Goal: Transaction & Acquisition: Purchase product/service

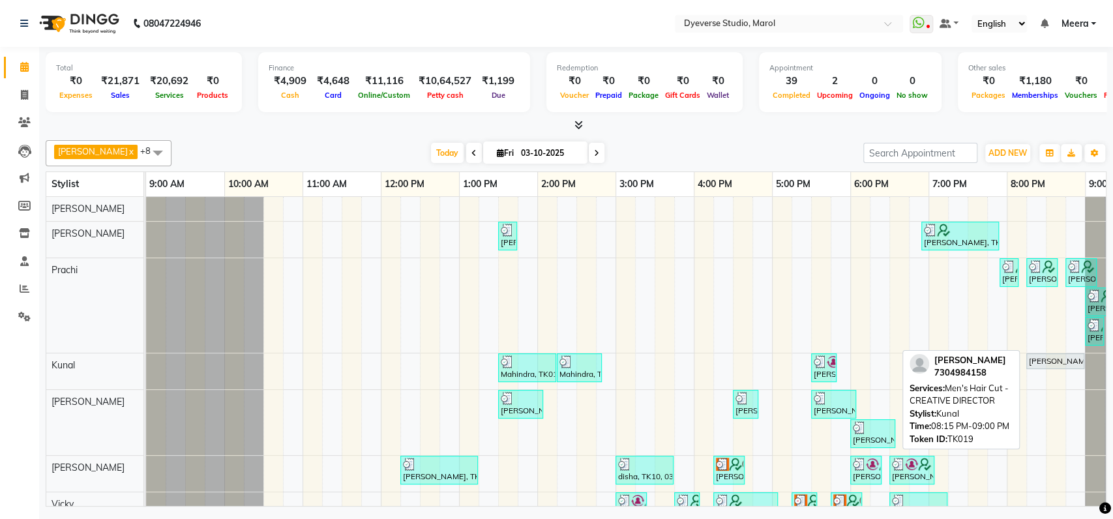
click at [1041, 361] on div "[PERSON_NAME], TK19, 08:15 PM-09:00 PM, Men's Hair Cut - CREATIVE DIRECTOR" at bounding box center [1055, 361] width 55 height 12
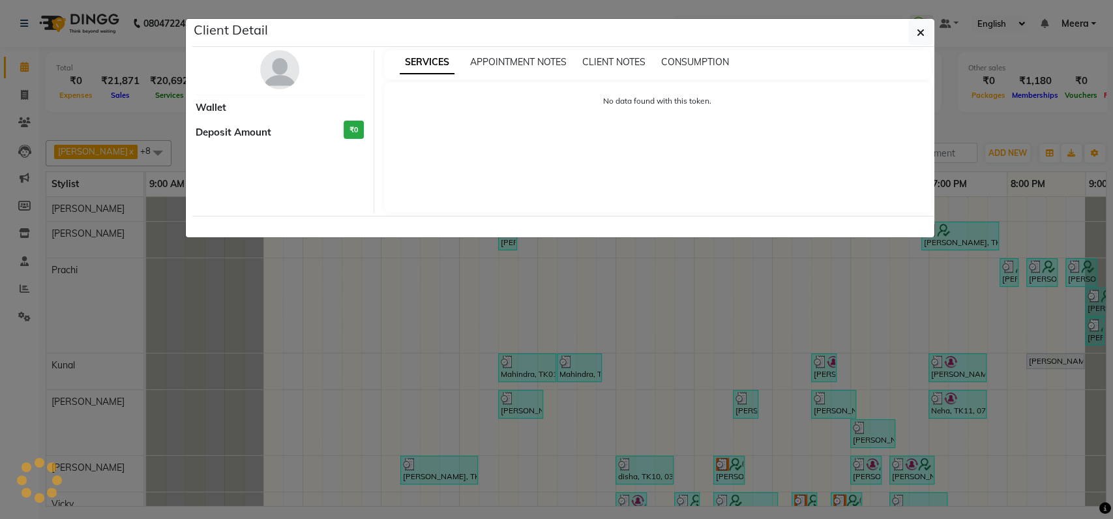
select select "7"
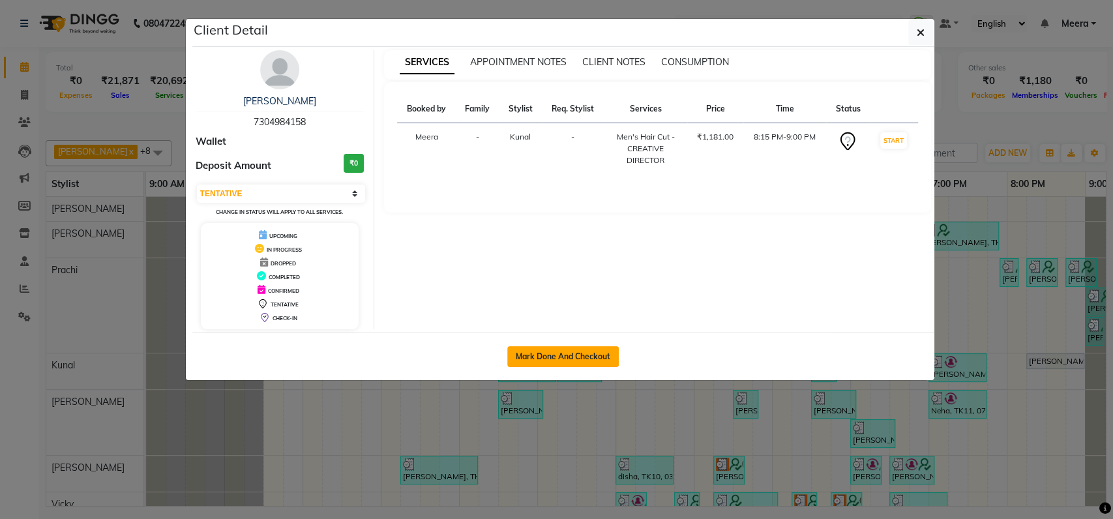
click at [538, 357] on button "Mark Done And Checkout" at bounding box center [562, 356] width 111 height 21
select select "service"
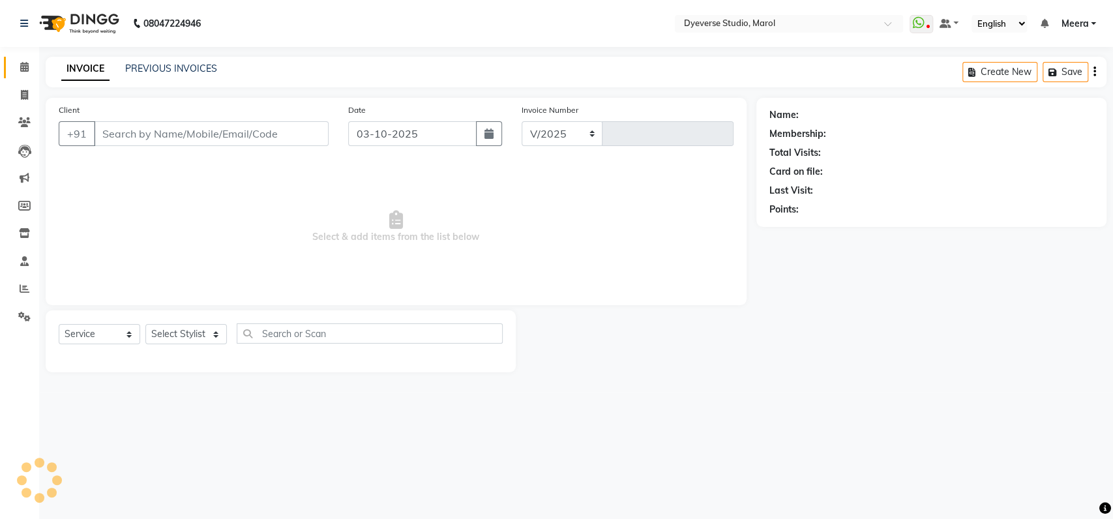
select select "6368"
type input "2579"
type input "7304984158"
select select "48560"
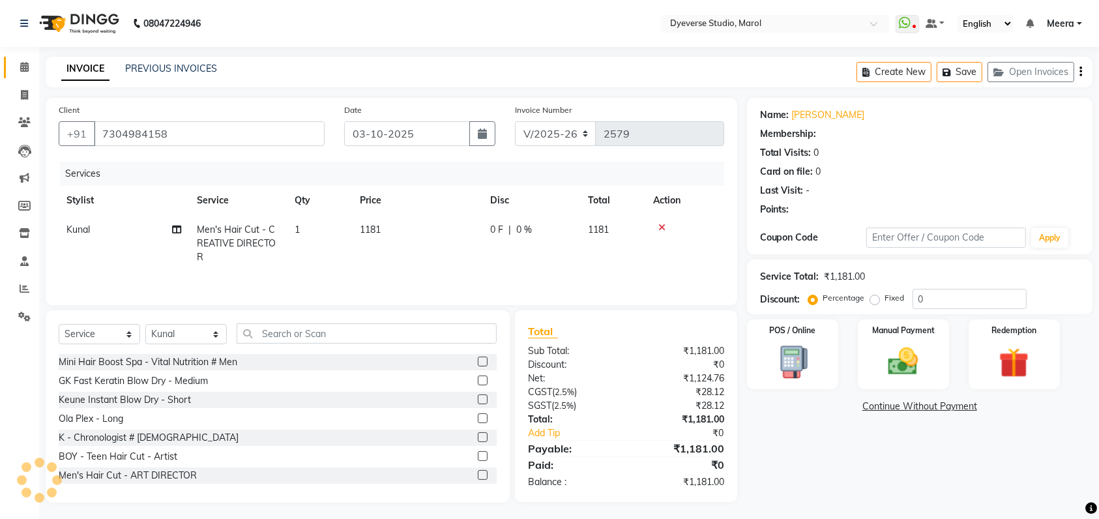
select select "1: Object"
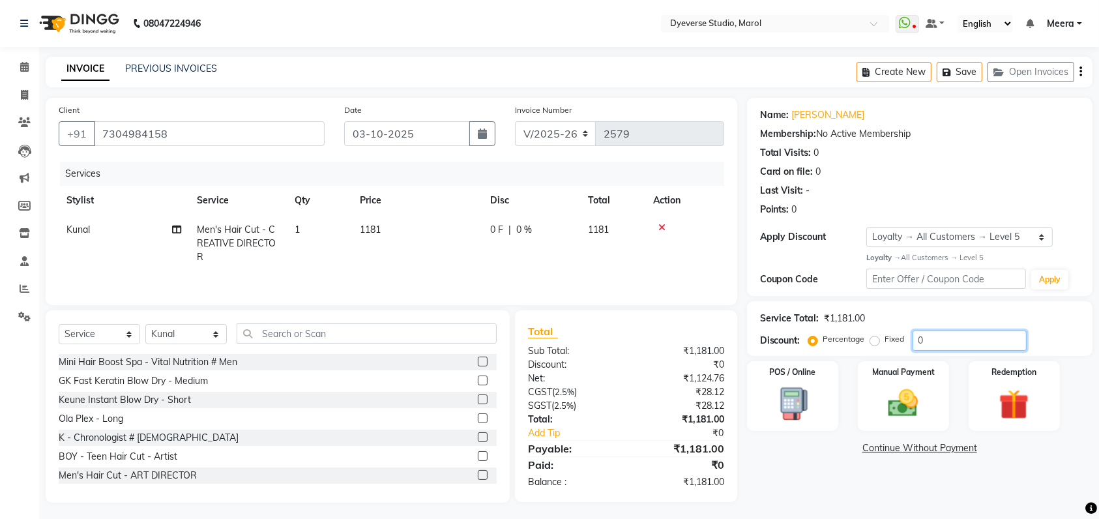
click at [991, 342] on input "0" at bounding box center [970, 341] width 114 height 20
type input "20"
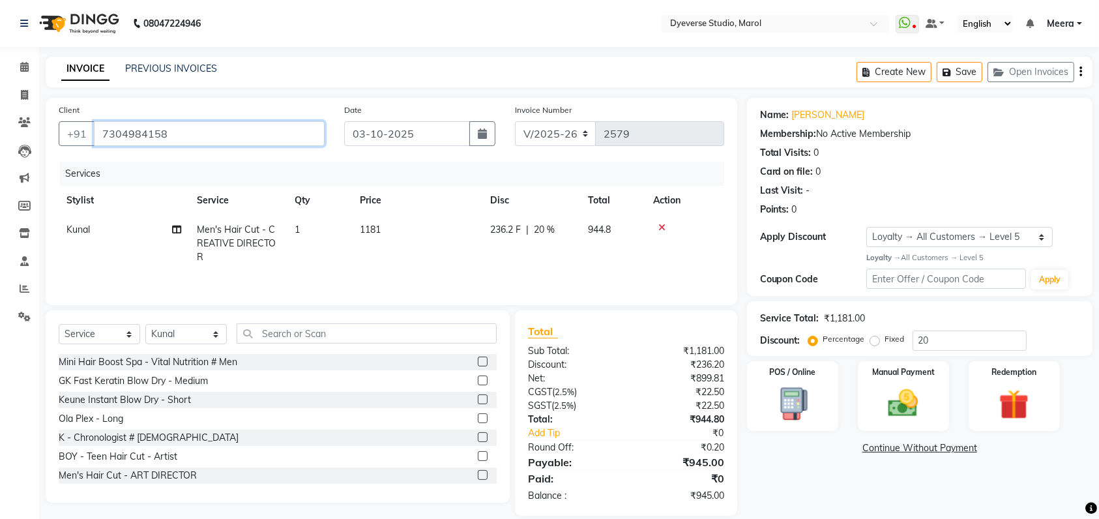
click at [190, 140] on input "7304984158" at bounding box center [209, 133] width 231 height 25
click at [1080, 72] on button "button" at bounding box center [1081, 72] width 3 height 31
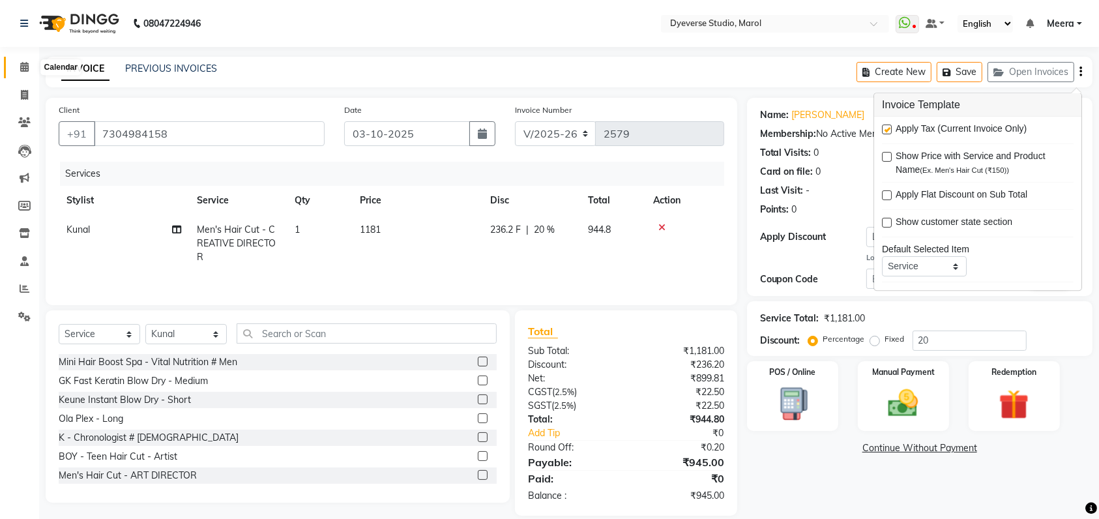
click at [23, 68] on icon at bounding box center [24, 67] width 8 height 10
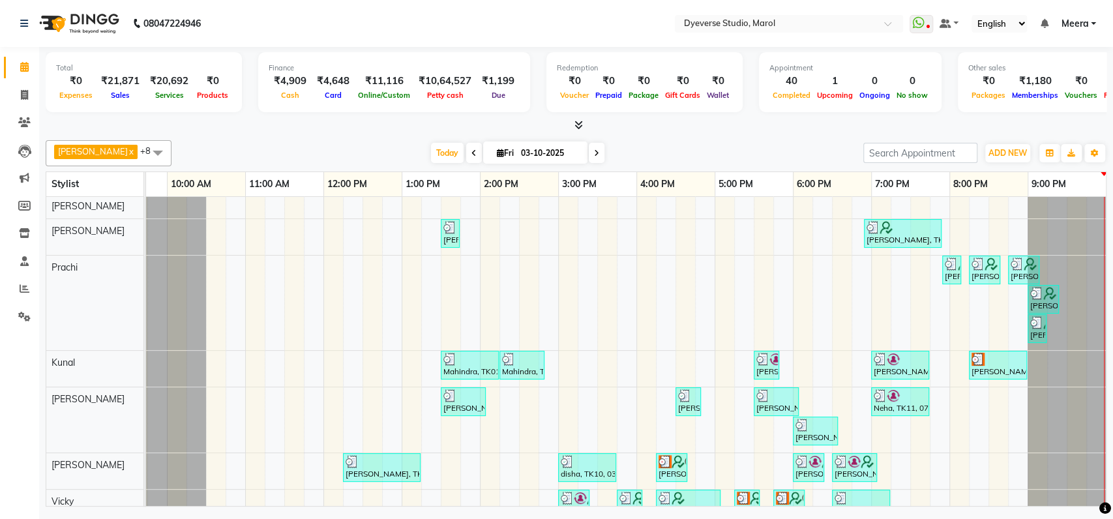
scroll to position [3, 0]
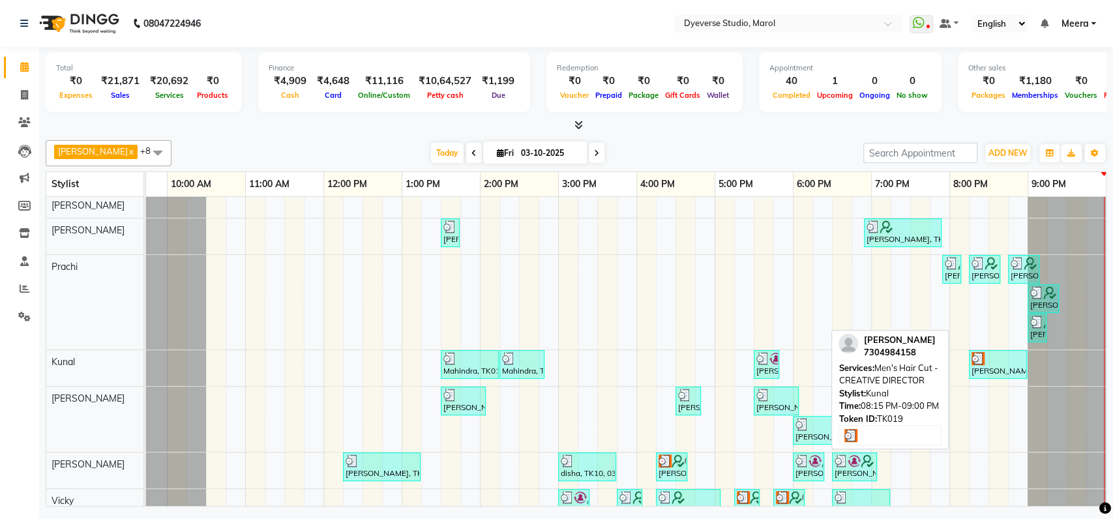
click at [977, 359] on div at bounding box center [997, 358] width 53 height 13
select select "3"
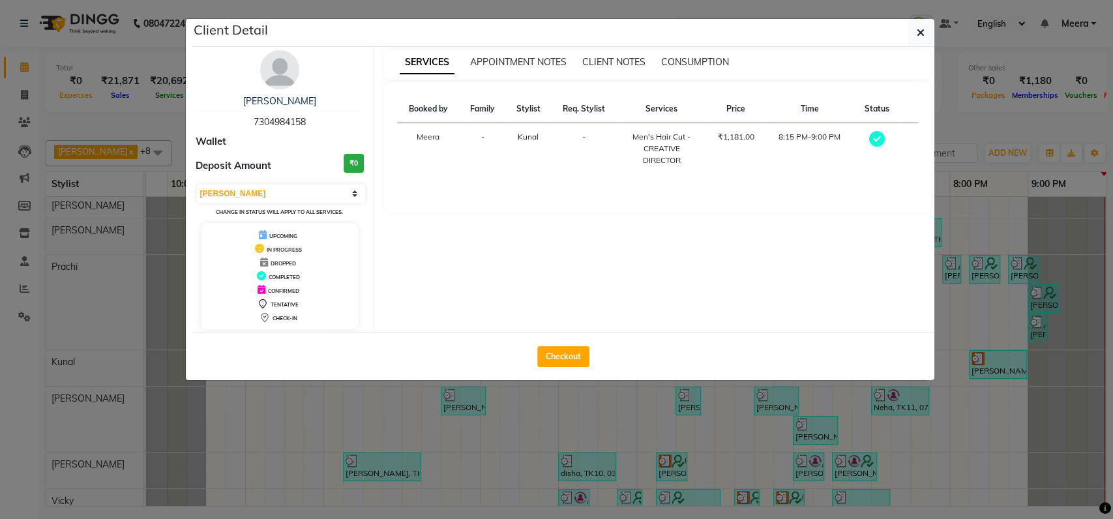
click at [977, 359] on ngb-modal-window "Client Detail [PERSON_NAME] 7304984158 Wallet Deposit Amount ₹0 Select MARK DON…" at bounding box center [556, 259] width 1113 height 519
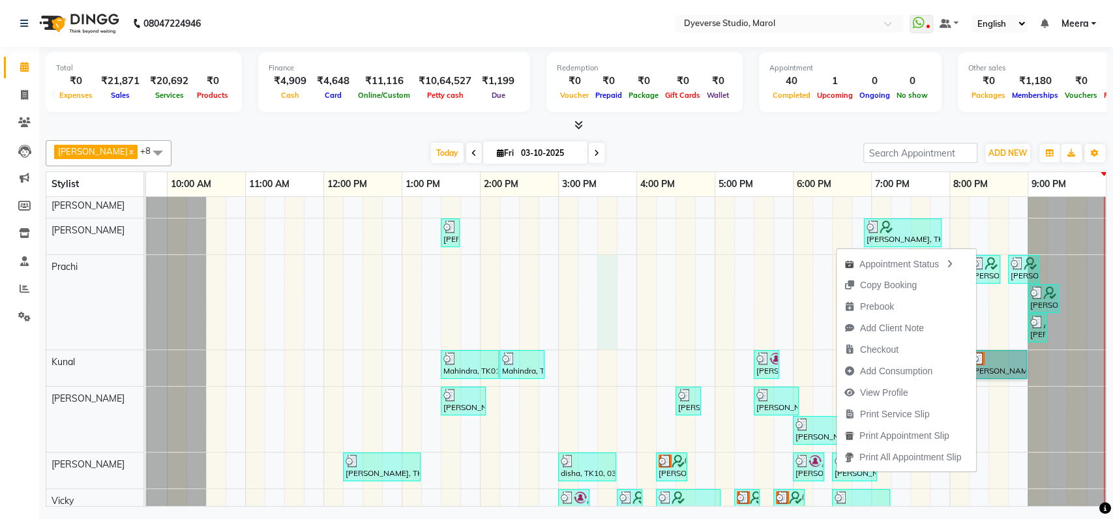
click at [598, 294] on div "[PERSON_NAME], TK08, 01:30 PM-01:45 PM, Threading - Eyebrows [PERSON_NAME], TK1…" at bounding box center [597, 396] width 1017 height 404
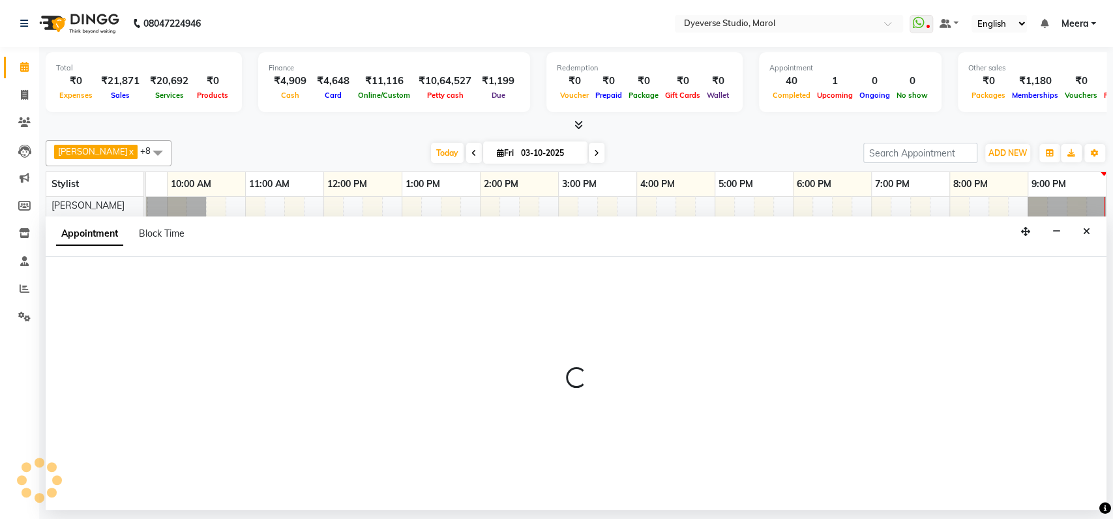
select select "48403"
select select "930"
select select "tentative"
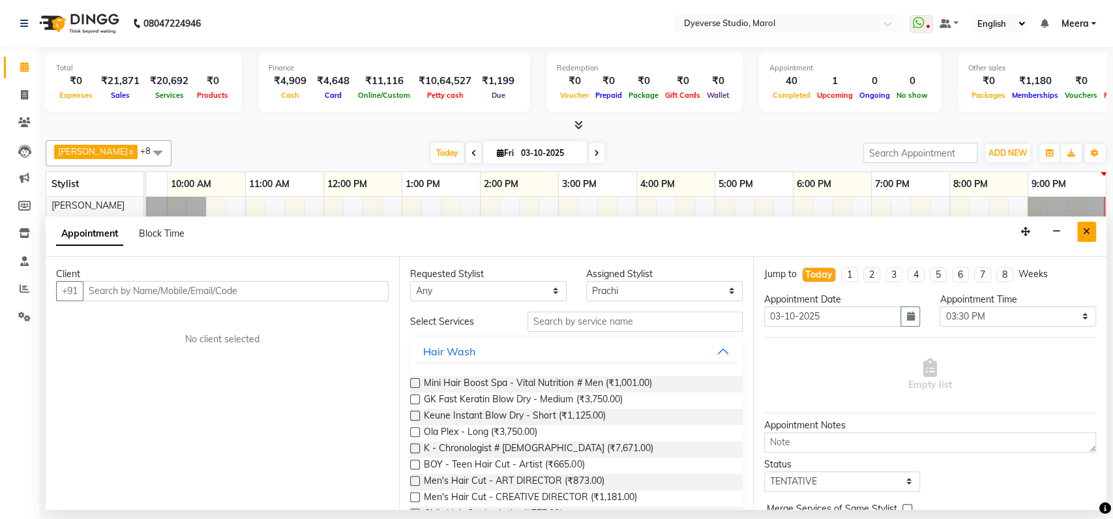
click at [1088, 231] on icon "Close" at bounding box center [1086, 231] width 7 height 9
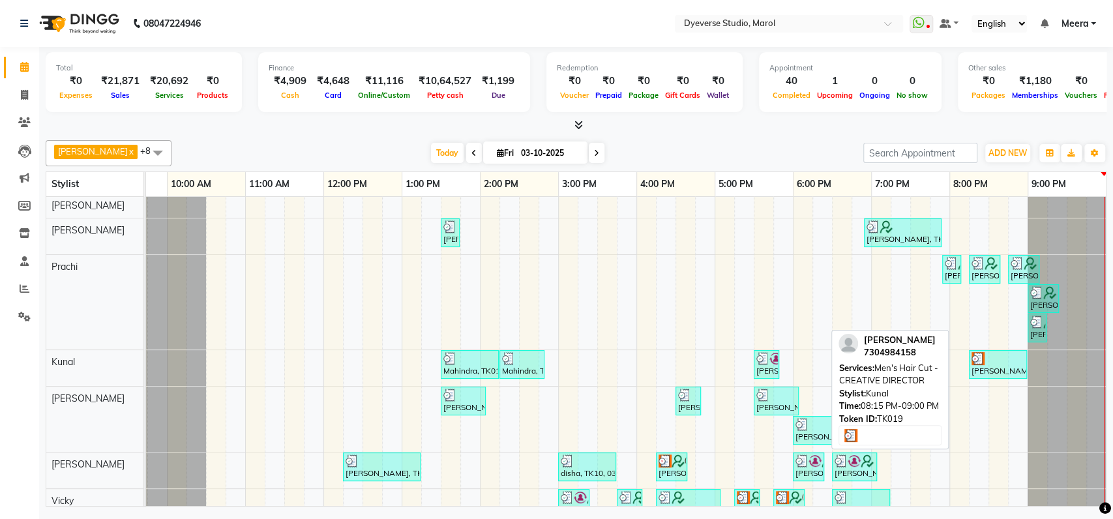
click at [985, 354] on div at bounding box center [997, 358] width 53 height 13
select select "3"
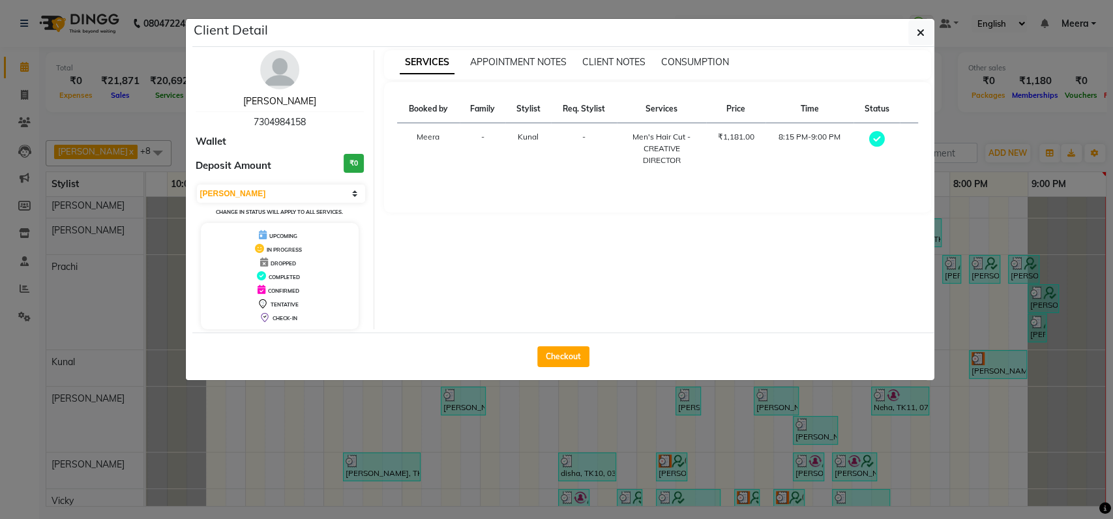
click at [286, 98] on link "[PERSON_NAME]" at bounding box center [279, 101] width 73 height 12
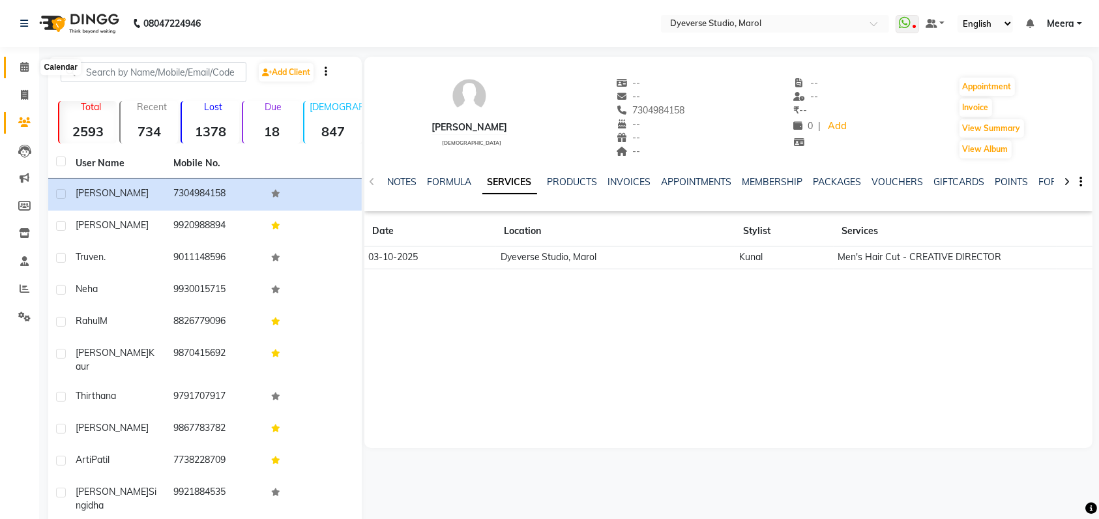
click at [23, 67] on icon at bounding box center [24, 67] width 8 height 10
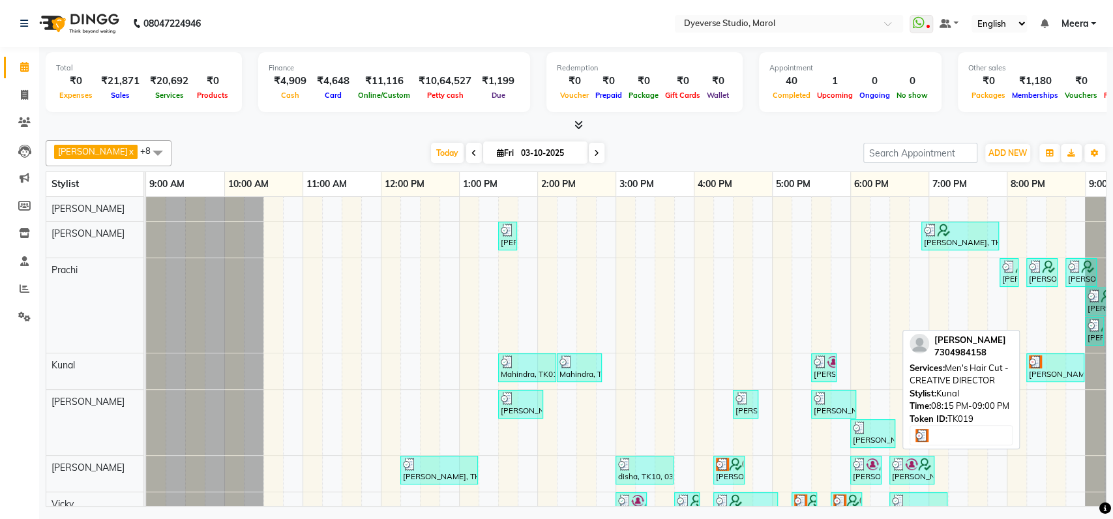
click at [1053, 364] on div at bounding box center [1055, 361] width 53 height 13
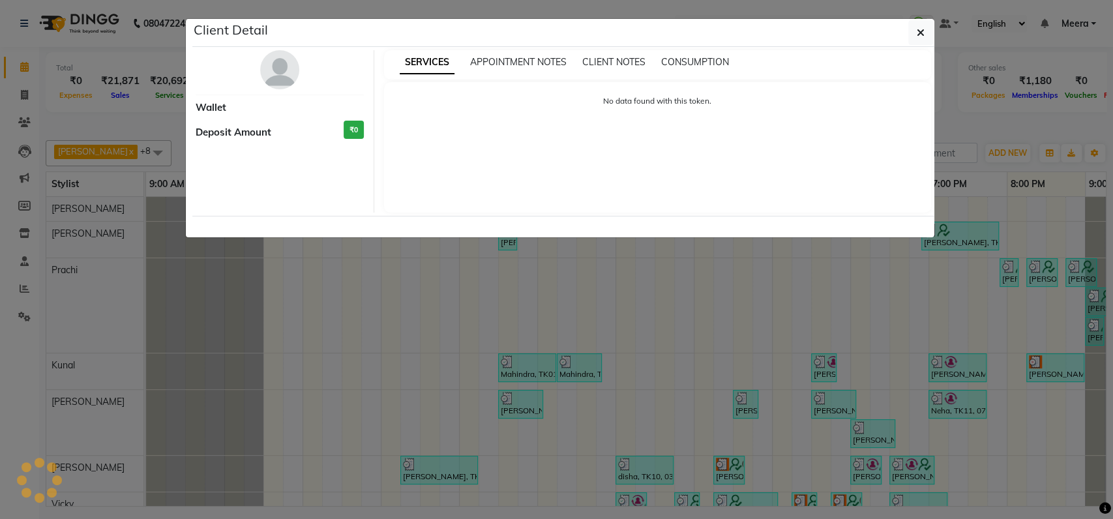
select select "3"
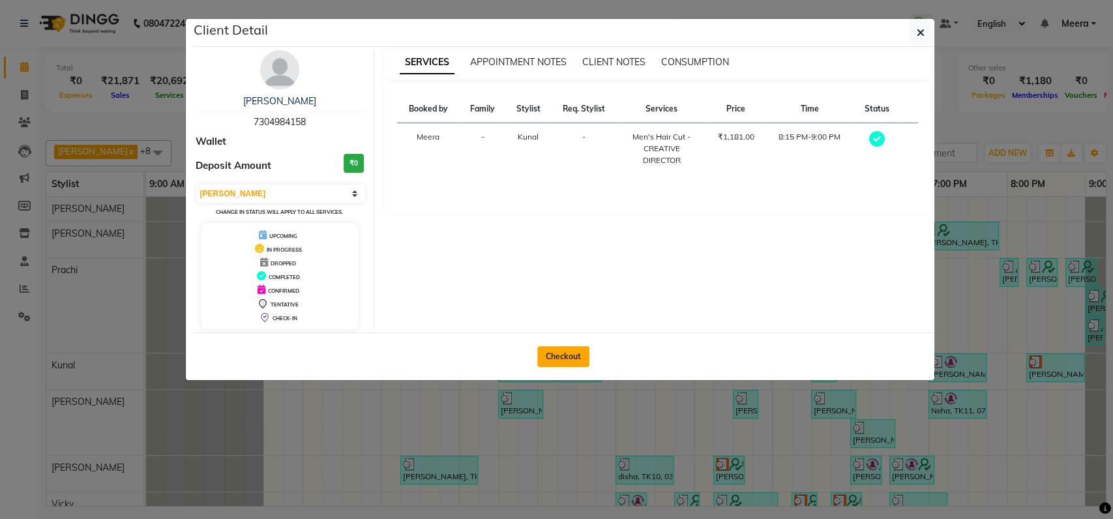
click at [574, 353] on button "Checkout" at bounding box center [563, 356] width 52 height 21
select select "service"
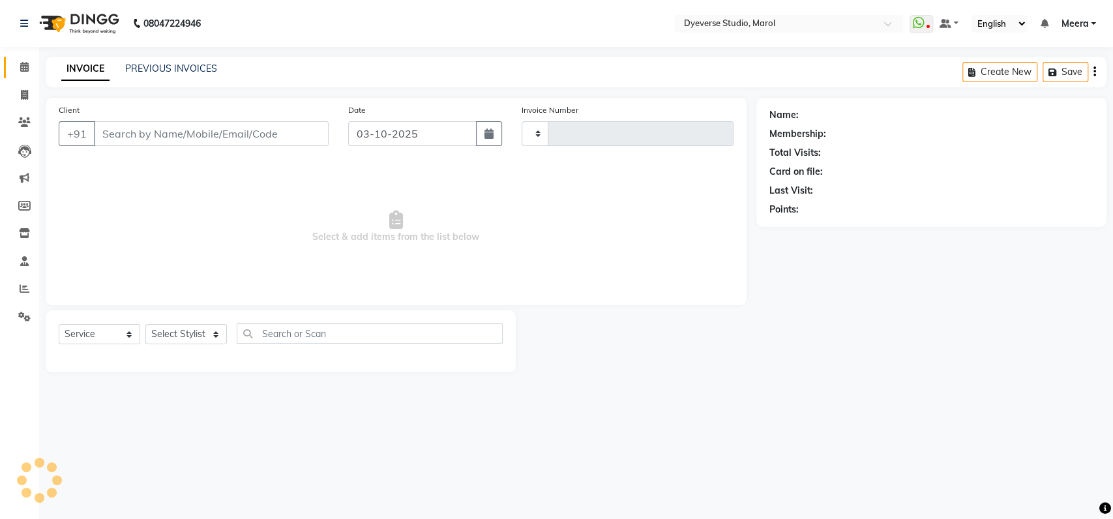
type input "2579"
select select "6368"
type input "7304984158"
select select "48560"
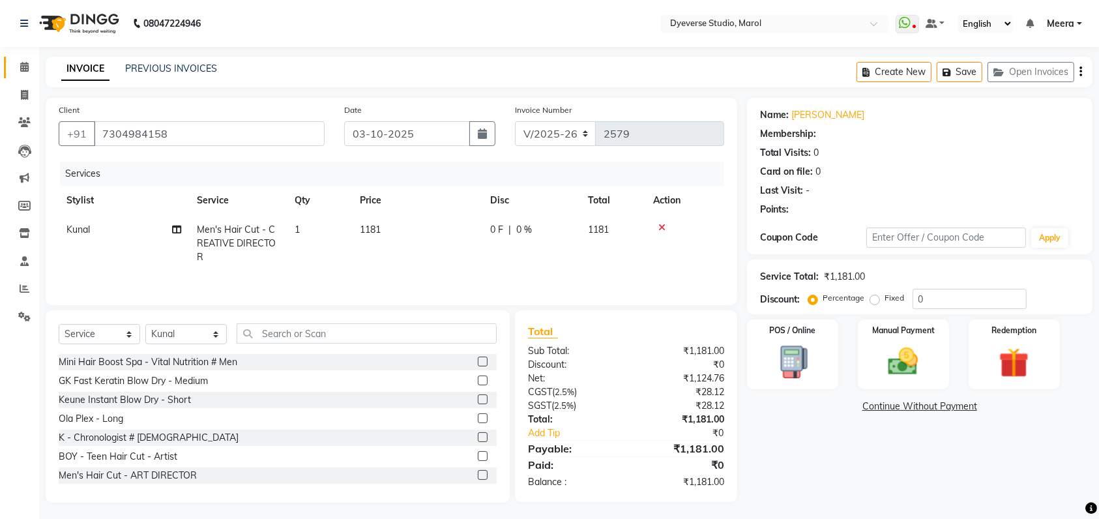
select select "1: Object"
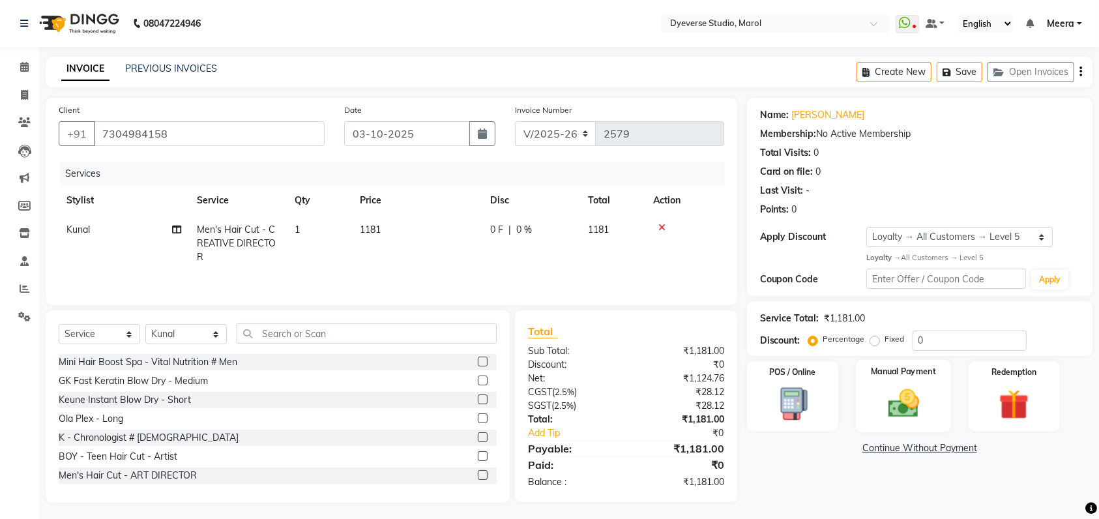
click at [883, 382] on div "Manual Payment" at bounding box center [903, 396] width 95 height 73
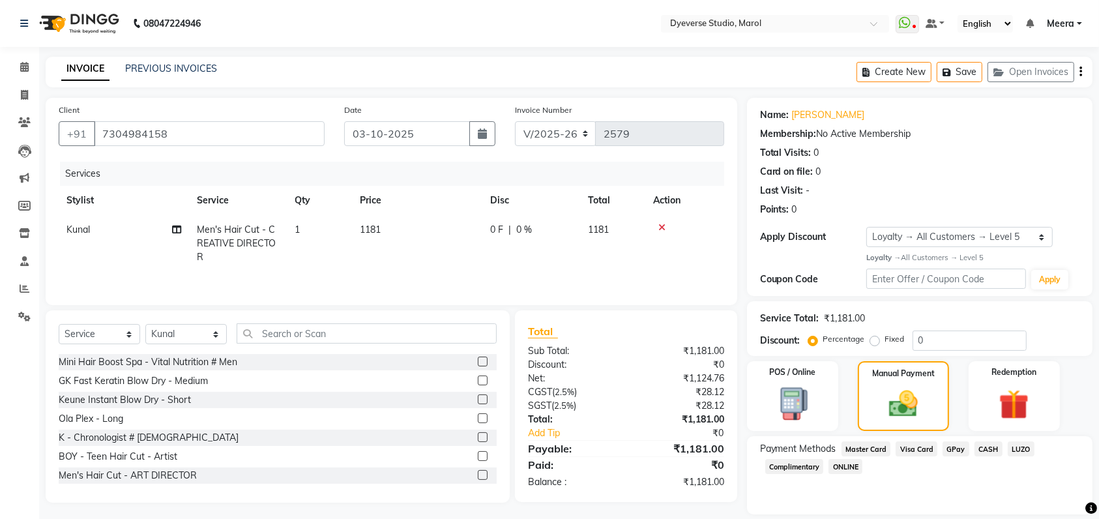
click at [984, 447] on span "CASH" at bounding box center [989, 448] width 28 height 15
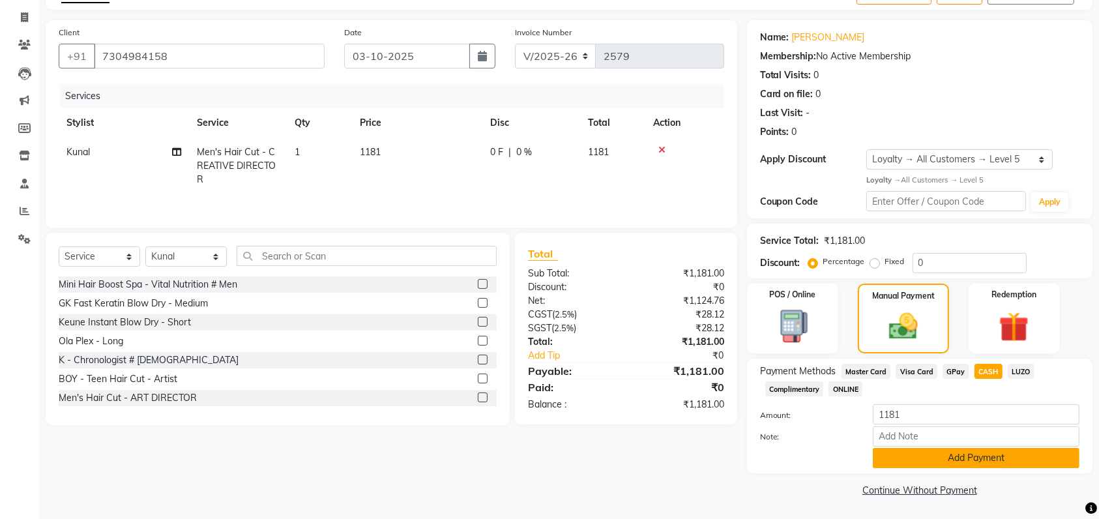
click at [981, 453] on button "Add Payment" at bounding box center [976, 458] width 207 height 20
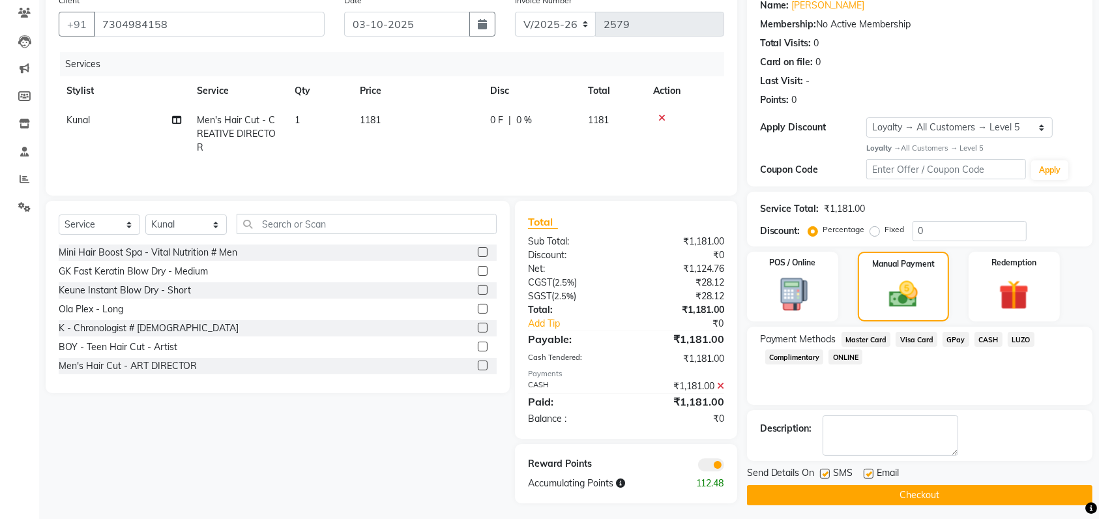
scroll to position [115, 0]
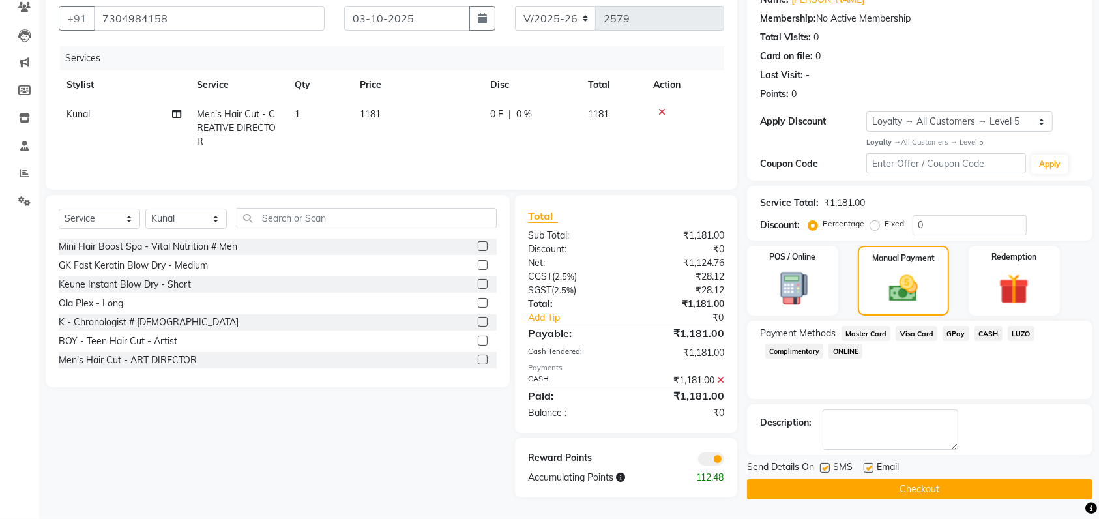
click at [972, 481] on button "Checkout" at bounding box center [920, 489] width 346 height 20
